Goal: Task Accomplishment & Management: Manage account settings

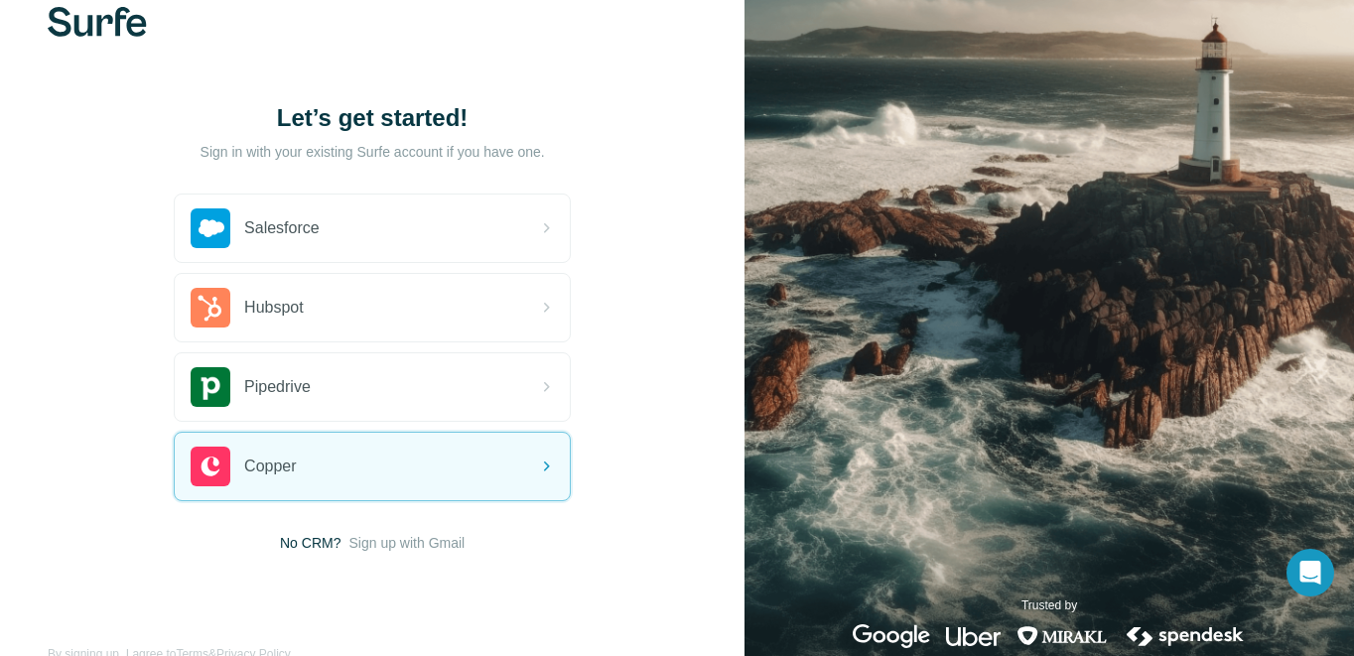
scroll to position [80, 0]
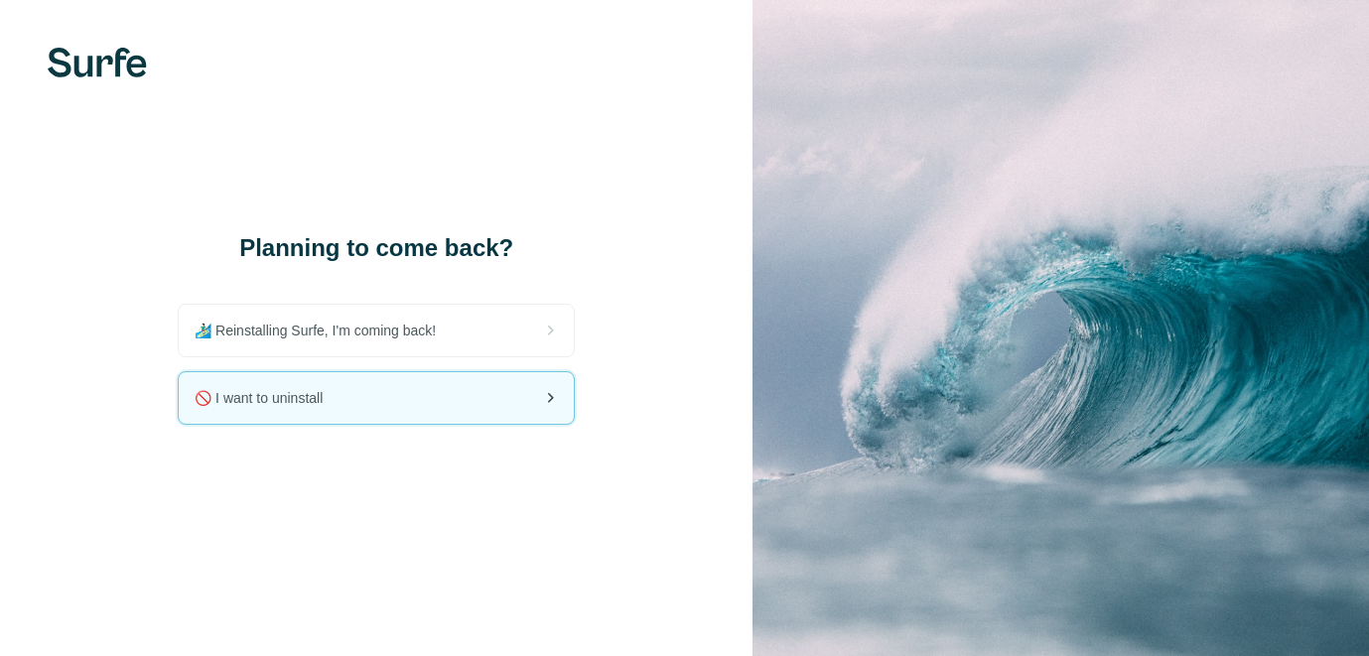
click at [288, 402] on span "🚫 I want to uninstall" at bounding box center [267, 398] width 144 height 20
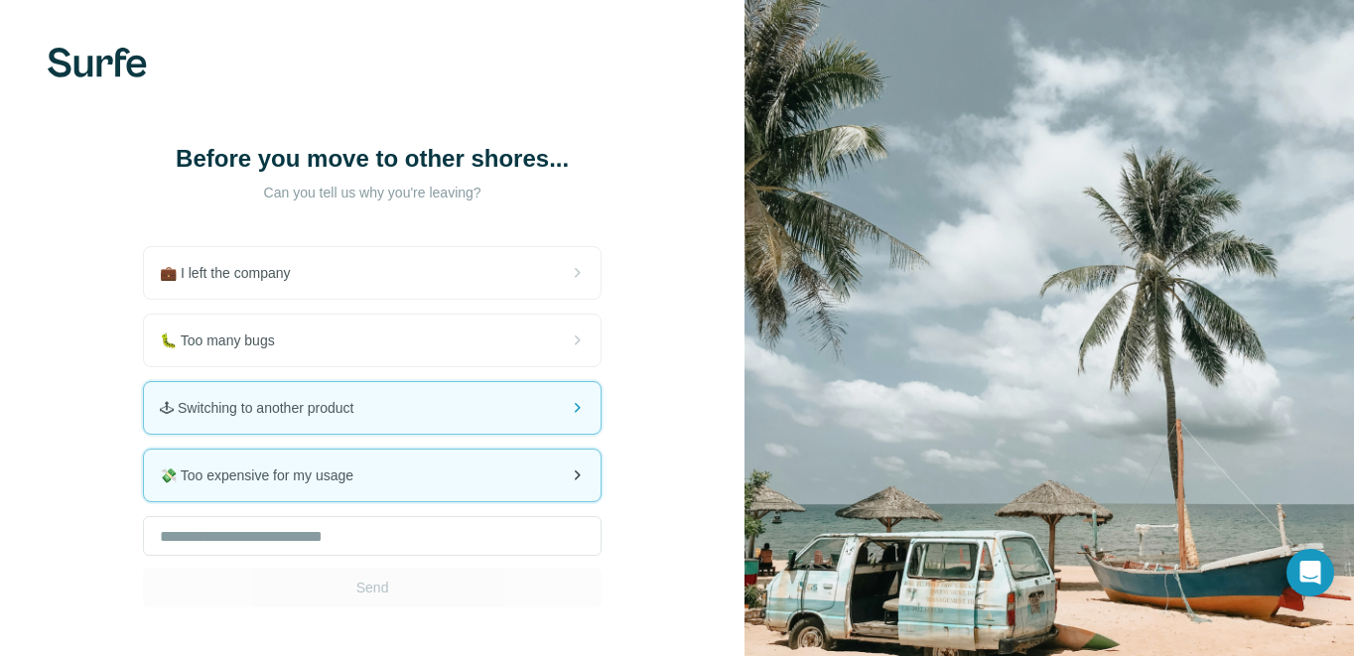
click at [505, 470] on div "💸 Too expensive for my usage" at bounding box center [372, 476] width 457 height 52
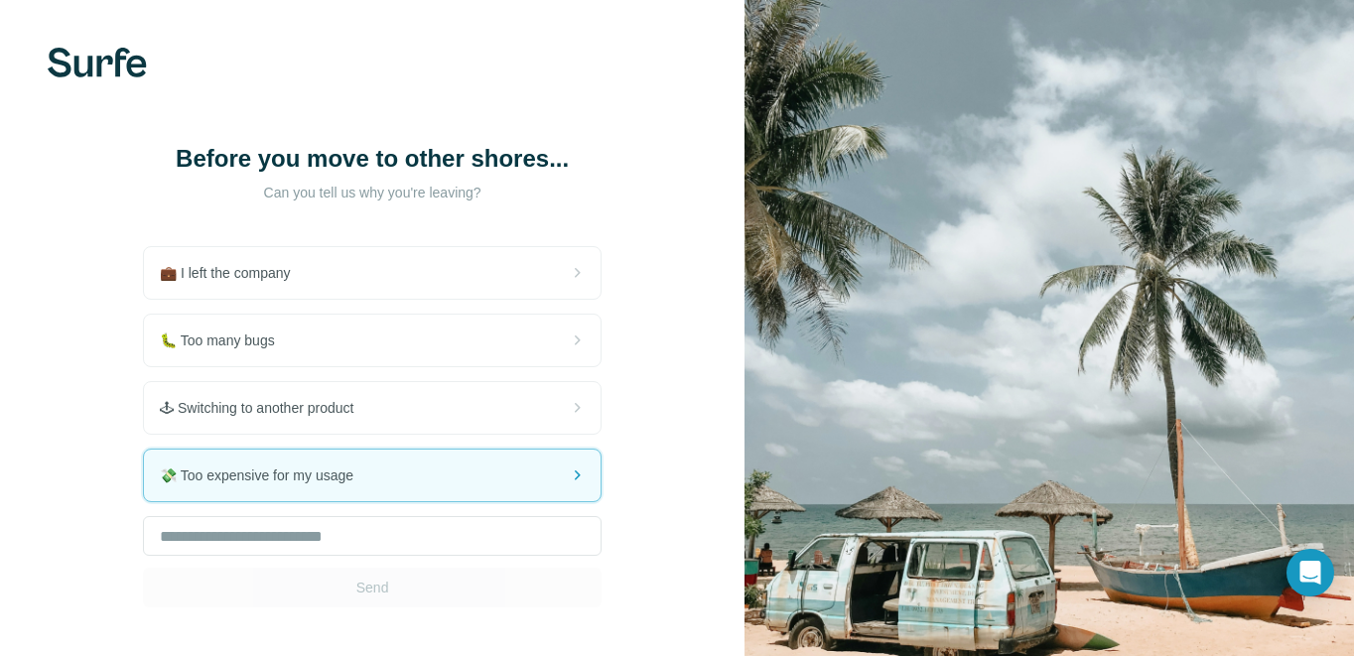
scroll to position [94, 0]
